Goal: Navigation & Orientation: Find specific page/section

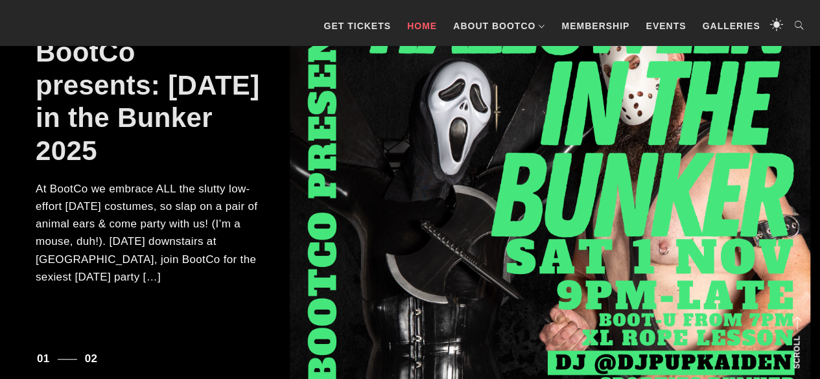
scroll to position [228, 0]
click at [727, 303] on div at bounding box center [550, 176] width 520 height 454
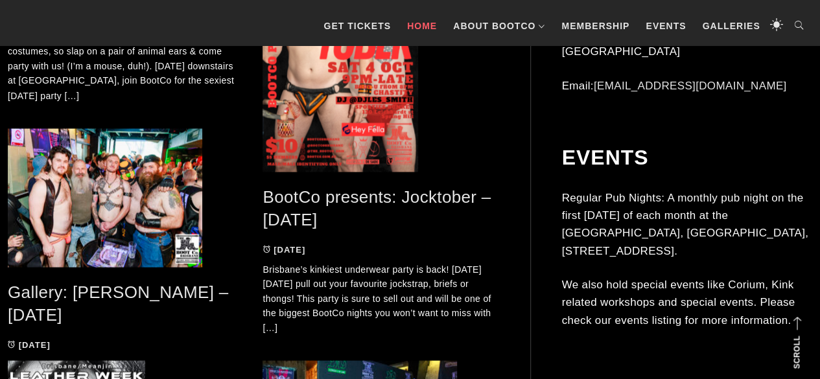
scroll to position [1139, 0]
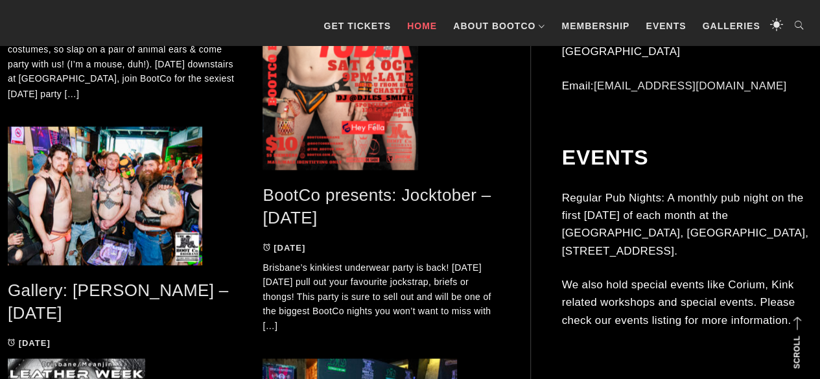
click at [116, 216] on span at bounding box center [125, 195] width 235 height 139
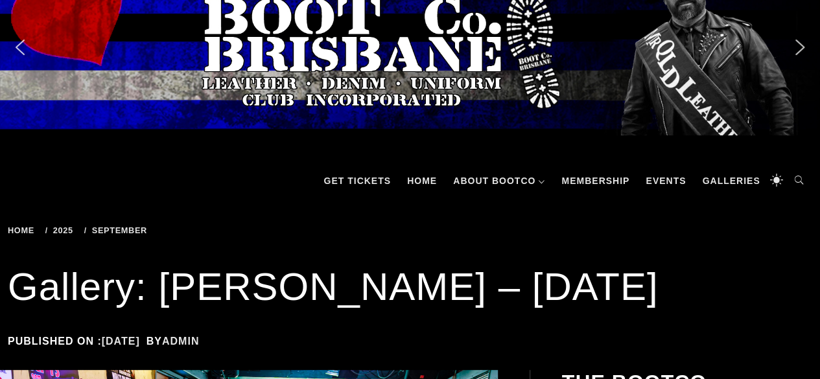
scroll to position [36, 0]
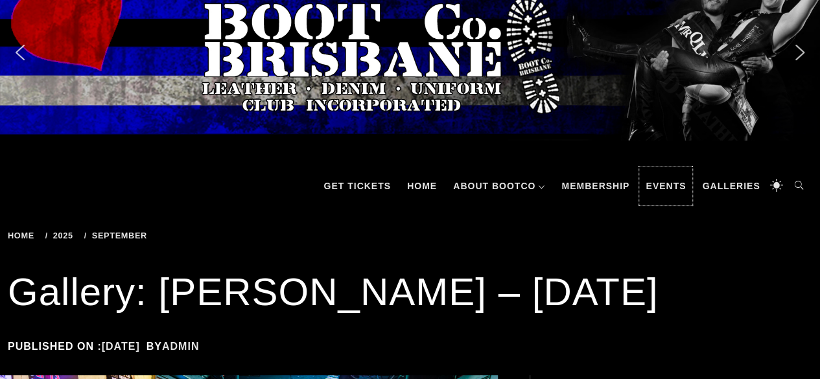
click at [676, 194] on link "Events" at bounding box center [665, 186] width 53 height 39
